Goal: Task Accomplishment & Management: Manage account settings

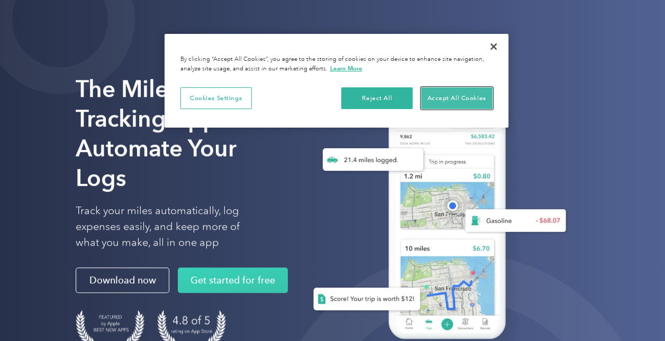
click at [441, 91] on button "Accept All Cookies" at bounding box center [456, 98] width 71 height 22
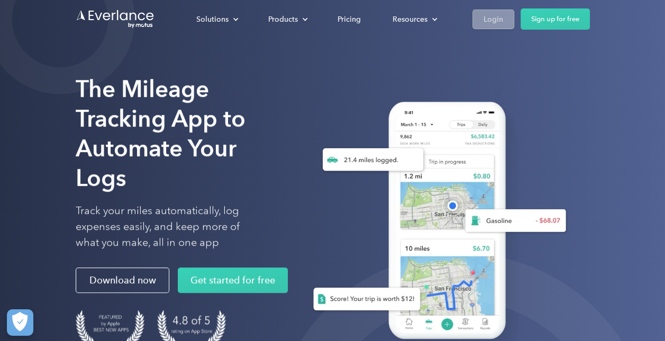
click at [492, 14] on div "Login" at bounding box center [493, 19] width 20 height 13
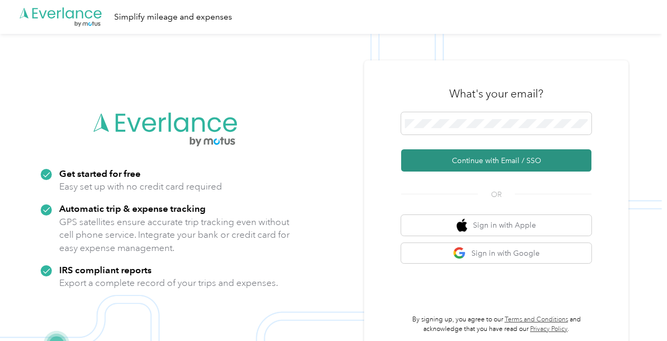
click at [477, 161] on button "Continue with Email / SSO" at bounding box center [496, 160] width 190 height 22
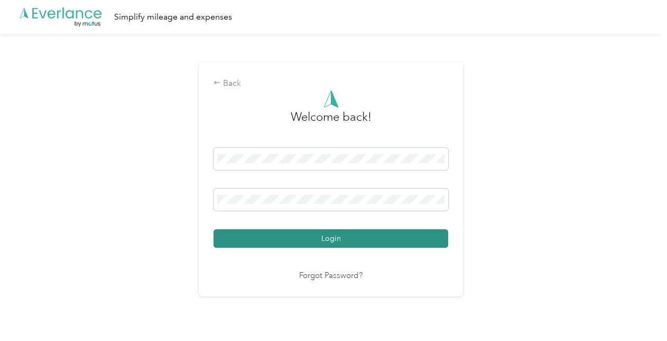
click at [344, 243] on button "Login" at bounding box center [331, 238] width 235 height 19
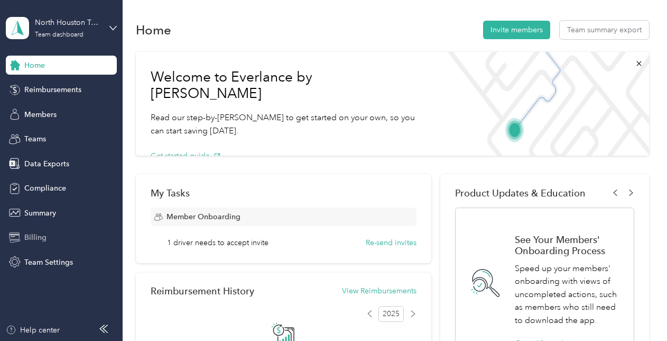
click at [51, 242] on div "Billing" at bounding box center [61, 237] width 111 height 19
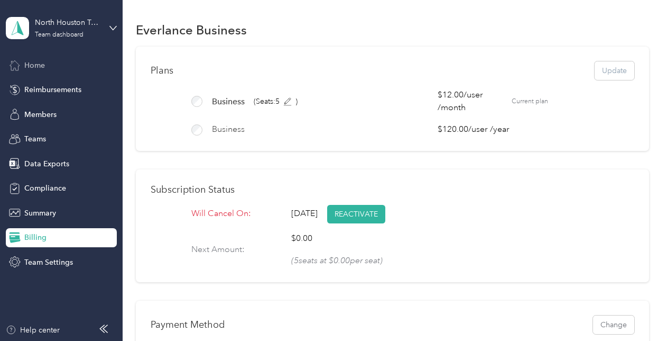
click at [52, 63] on div "Home" at bounding box center [61, 65] width 111 height 19
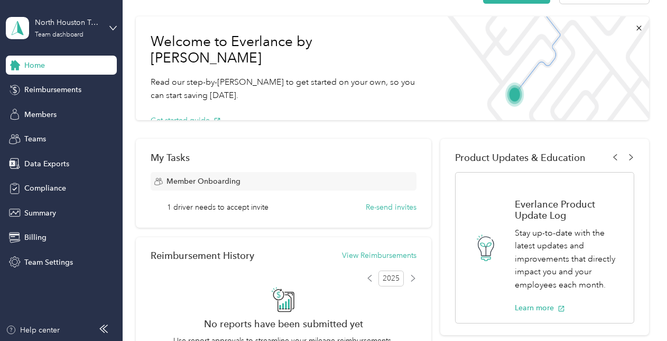
scroll to position [35, 0]
